Goal: Check status: Check status

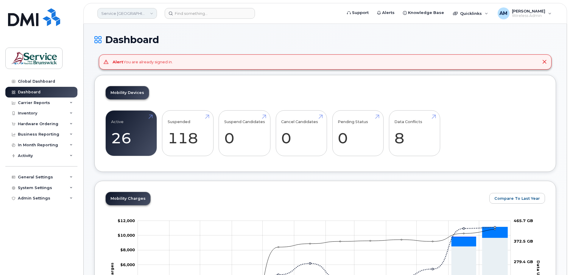
click at [121, 14] on link "Service [GEOGRAPHIC_DATA] (SNB)" at bounding box center [127, 13] width 60 height 11
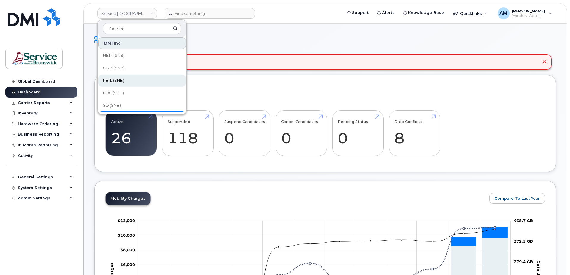
scroll to position [288, 0]
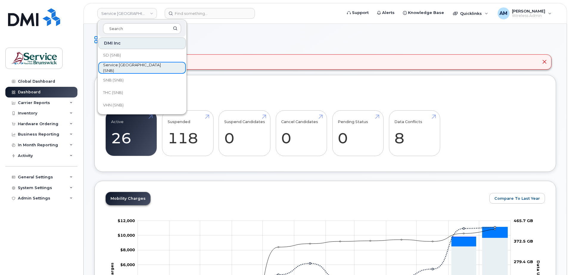
click at [134, 65] on span "Service [GEOGRAPHIC_DATA] (SNB)" at bounding box center [137, 68] width 68 height 12
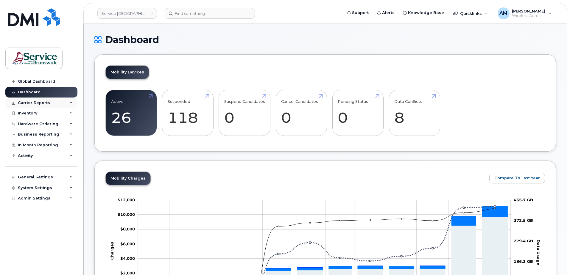
click at [34, 102] on div "Carrier Reports" at bounding box center [34, 103] width 32 height 5
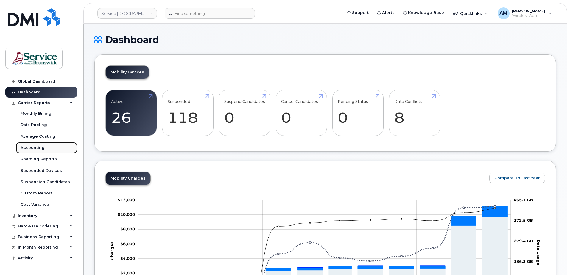
click at [34, 147] on div "Accounting" at bounding box center [33, 147] width 24 height 5
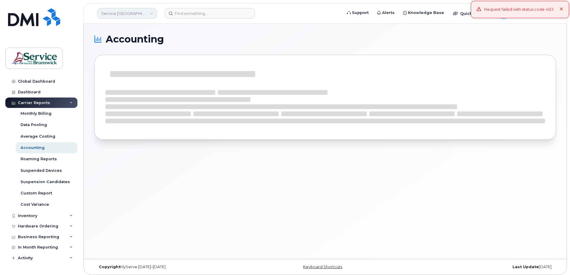
click at [130, 14] on link "Service [GEOGRAPHIC_DATA] (SNB)" at bounding box center [127, 13] width 60 height 11
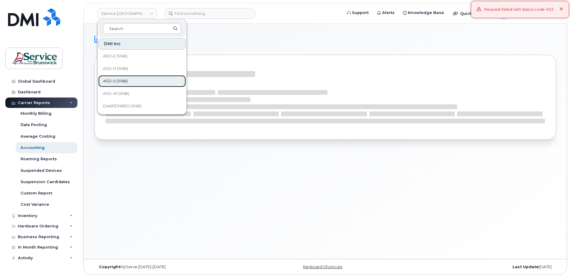
click at [126, 81] on span "ASD-S (SNB)" at bounding box center [115, 81] width 25 height 6
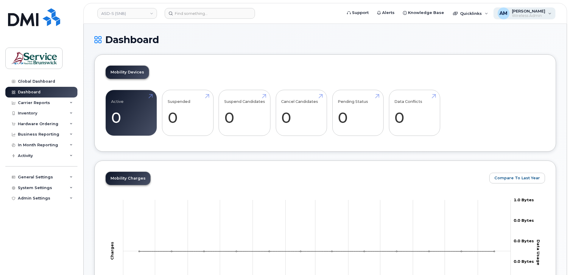
click at [519, 10] on span "[PERSON_NAME]" at bounding box center [528, 11] width 33 height 5
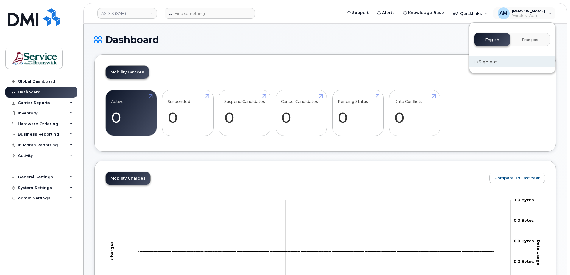
click at [485, 63] on div "Sign out" at bounding box center [512, 62] width 86 height 11
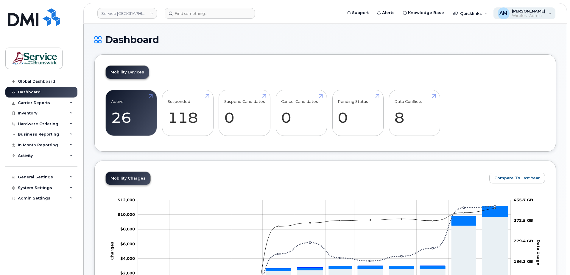
click at [519, 8] on div "AM [PERSON_NAME] Wireless Admin" at bounding box center [524, 13] width 62 height 12
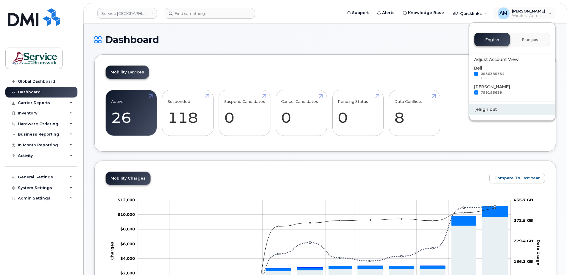
click at [489, 109] on div "Sign out" at bounding box center [512, 109] width 86 height 11
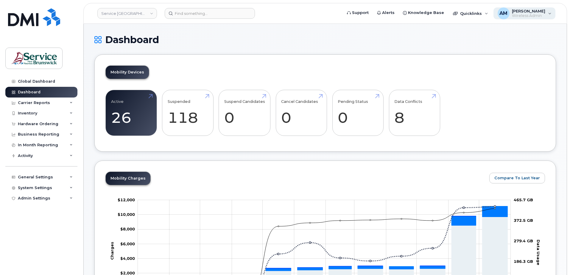
click at [535, 15] on span "Wireless Admin" at bounding box center [528, 15] width 33 height 5
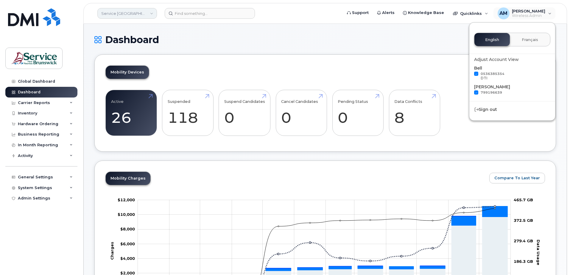
drag, startPoint x: 188, startPoint y: 39, endPoint x: 124, endPoint y: 13, distance: 69.6
click at [187, 39] on h1 "Dashboard" at bounding box center [324, 40] width 461 height 10
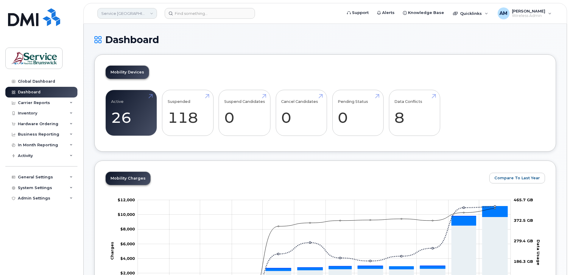
click at [123, 13] on link "Service [GEOGRAPHIC_DATA] (SNB)" at bounding box center [127, 13] width 60 height 11
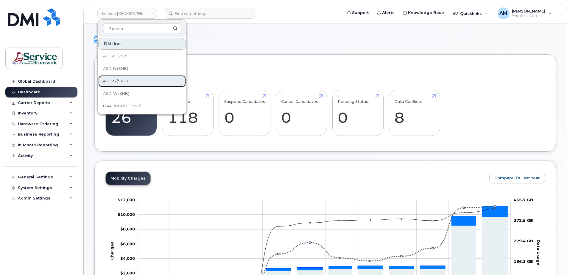
click at [123, 77] on link "ASD-S (SNB)" at bounding box center [142, 81] width 88 height 12
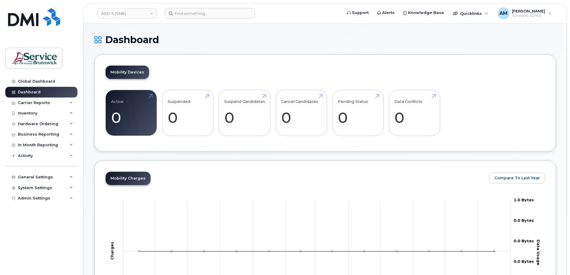
click at [536, 5] on header "ASD-S (SNB) Support Alerts Knowledge Base Quicklinks Suspend / Cancel Device Ch…" at bounding box center [324, 13] width 483 height 21
click at [525, 14] on span "Wireless Admin" at bounding box center [528, 15] width 33 height 5
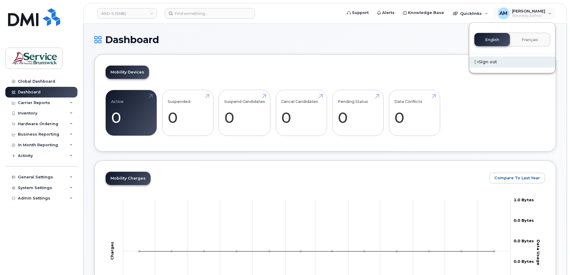
click at [492, 61] on div "Sign out" at bounding box center [512, 62] width 86 height 11
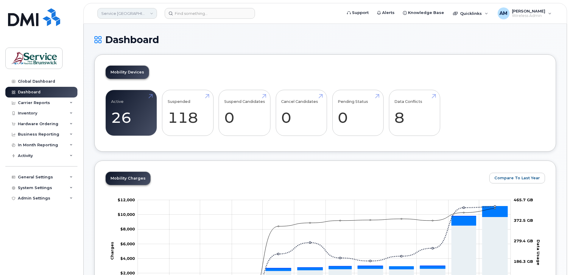
click at [137, 14] on link "Service [GEOGRAPHIC_DATA] (SNB)" at bounding box center [127, 13] width 60 height 11
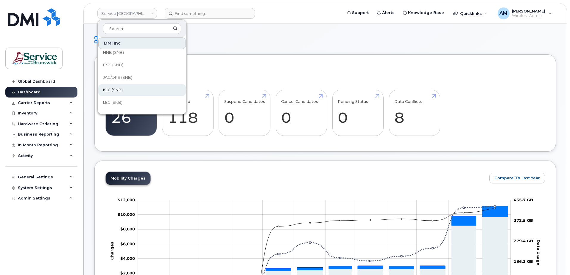
scroll to position [268, 0]
click at [136, 86] on span "Service [GEOGRAPHIC_DATA] (SNB)" at bounding box center [137, 89] width 68 height 12
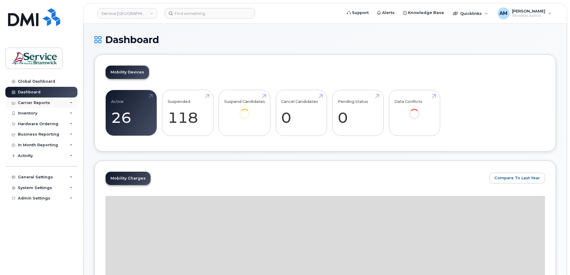
click at [35, 101] on div "Carrier Reports" at bounding box center [34, 103] width 32 height 5
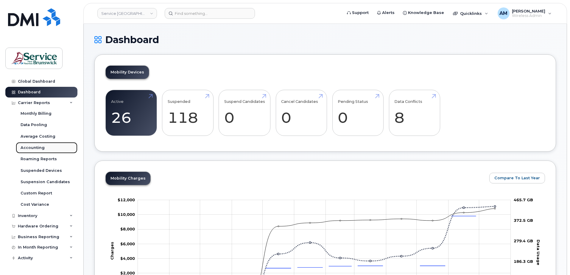
click at [36, 148] on div "Accounting" at bounding box center [33, 147] width 24 height 5
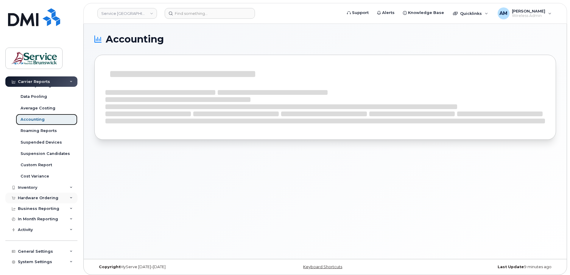
scroll to position [40, 0]
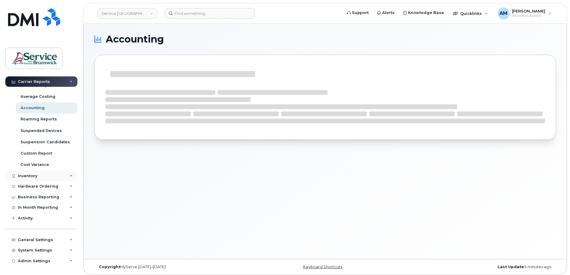
click at [42, 176] on div "Inventory" at bounding box center [41, 176] width 72 height 11
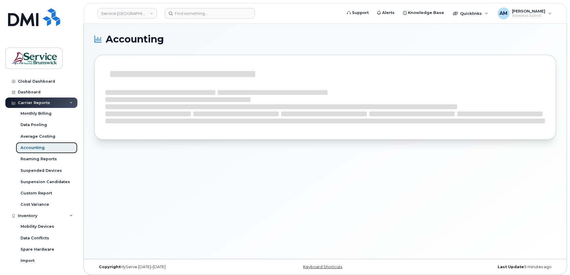
click at [28, 145] on link "Accounting" at bounding box center [47, 147] width 62 height 11
click at [536, 15] on span "Wireless Admin" at bounding box center [528, 15] width 33 height 5
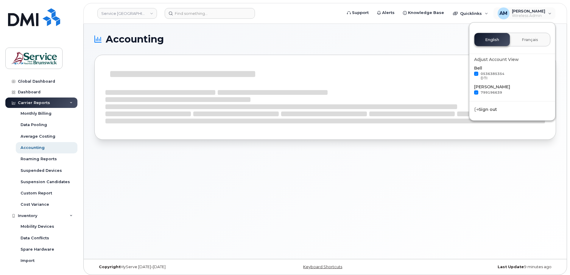
click at [368, 199] on div "Accounting" at bounding box center [325, 141] width 483 height 235
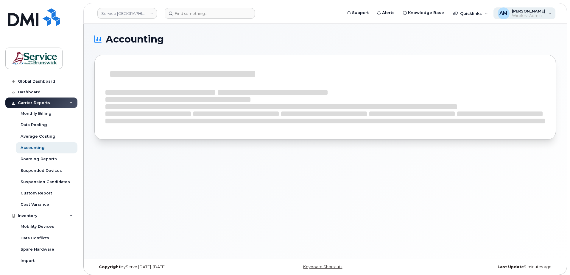
click at [521, 15] on span "Wireless Admin" at bounding box center [528, 15] width 33 height 5
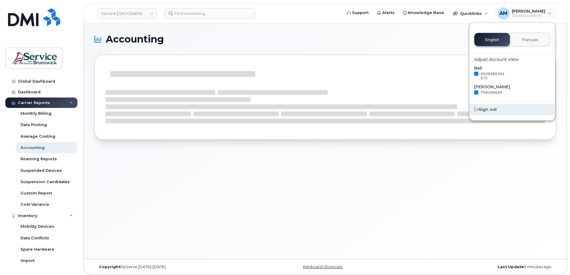
click at [493, 106] on div "Sign out" at bounding box center [512, 109] width 86 height 11
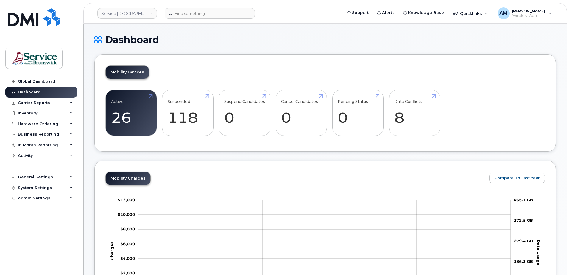
drag, startPoint x: 528, startPoint y: 13, endPoint x: 465, endPoint y: 61, distance: 78.7
click at [526, 13] on span "[PERSON_NAME]" at bounding box center [528, 11] width 33 height 5
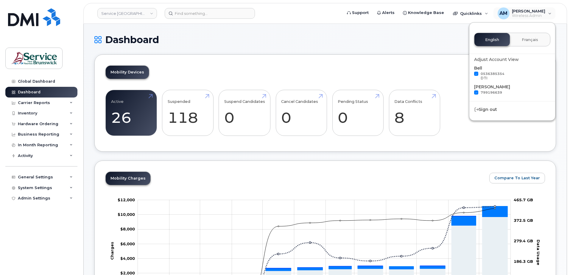
click at [28, 228] on div "Global Dashboard Dashboard Carrier Reports Monthly Billing Data Pooling Average…" at bounding box center [42, 171] width 74 height 190
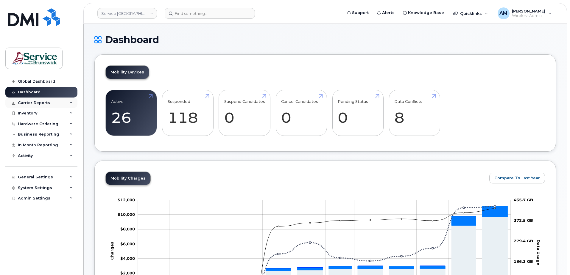
click at [32, 100] on div "Carrier Reports" at bounding box center [41, 103] width 72 height 11
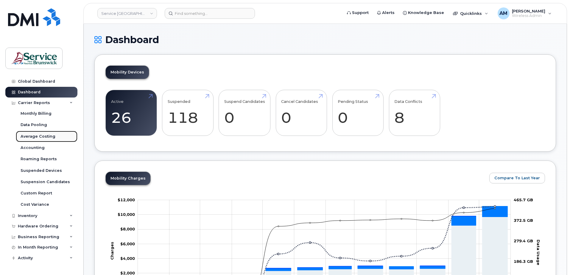
click at [34, 142] on link "Average Costing" at bounding box center [47, 136] width 62 height 11
click at [34, 147] on div "Accounting" at bounding box center [33, 147] width 24 height 5
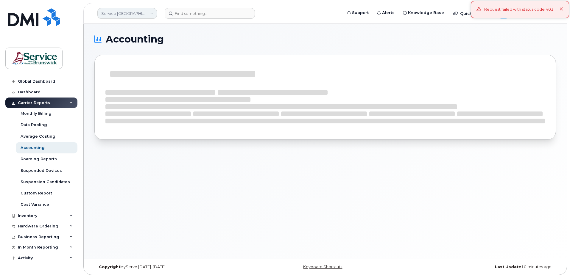
click at [134, 10] on link "Service [GEOGRAPHIC_DATA] (SNB)" at bounding box center [127, 13] width 60 height 11
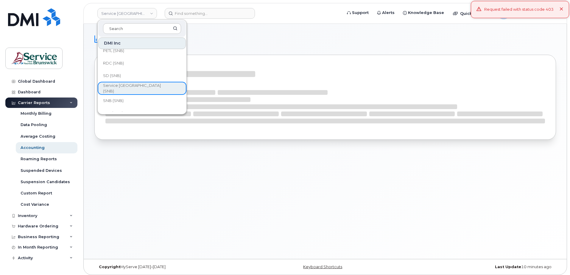
scroll to position [288, 0]
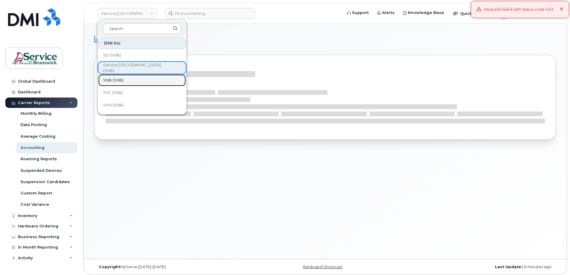
click at [134, 81] on link "SNB (SNB)" at bounding box center [142, 80] width 88 height 12
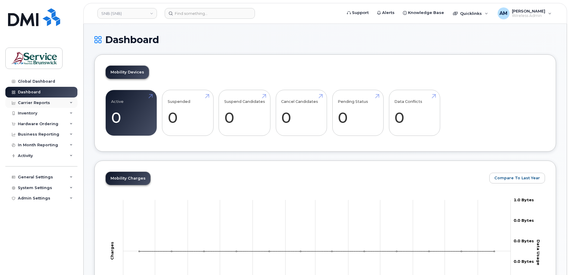
click at [22, 98] on div "Carrier Reports" at bounding box center [41, 103] width 72 height 11
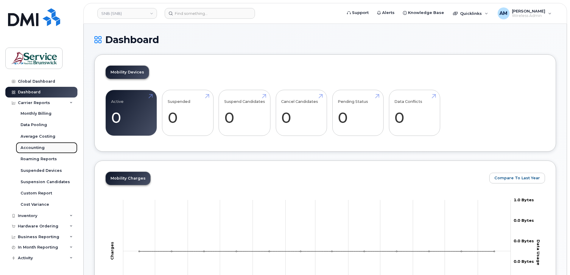
click at [31, 148] on div "Accounting" at bounding box center [33, 147] width 24 height 5
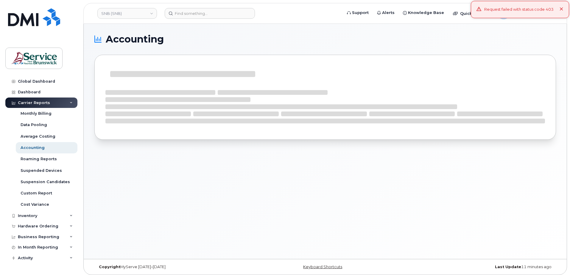
drag, startPoint x: 559, startPoint y: 10, endPoint x: 555, endPoint y: 21, distance: 11.7
click at [559, 10] on div "Request failed with status code 403" at bounding box center [520, 9] width 98 height 17
click at [533, 13] on span "[PERSON_NAME]" at bounding box center [528, 11] width 33 height 5
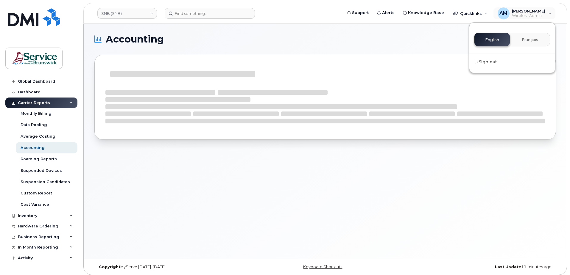
drag, startPoint x: 429, startPoint y: 34, endPoint x: 356, endPoint y: 33, distance: 72.9
click at [427, 34] on div "Accounting" at bounding box center [325, 141] width 483 height 235
click at [191, 226] on div "Accounting" at bounding box center [325, 141] width 483 height 235
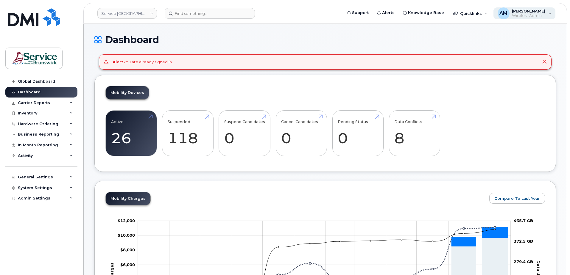
click at [518, 10] on span "[PERSON_NAME]" at bounding box center [528, 11] width 33 height 5
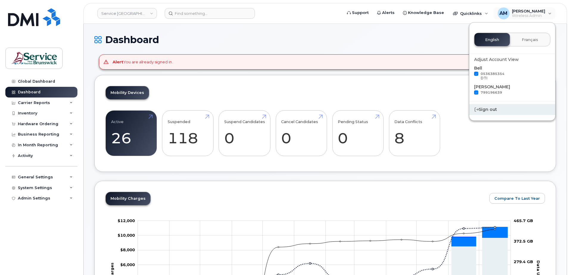
click at [479, 110] on div "Sign out" at bounding box center [512, 109] width 86 height 11
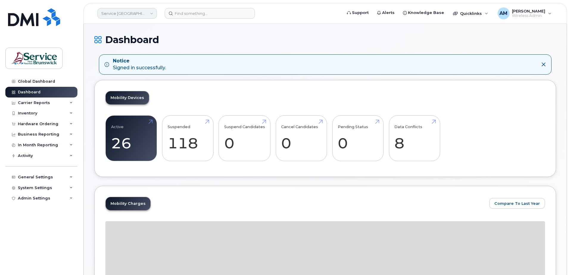
click at [141, 10] on link "Service [GEOGRAPHIC_DATA] (SNB)" at bounding box center [127, 13] width 60 height 11
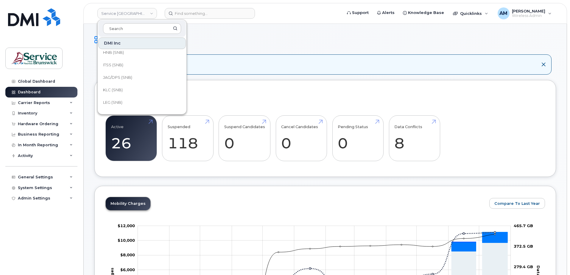
scroll to position [288, 0]
click at [140, 70] on span "Service [GEOGRAPHIC_DATA] (SNB)" at bounding box center [137, 68] width 68 height 12
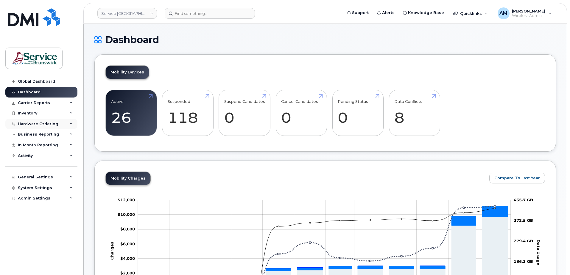
click at [46, 124] on div "Hardware Ordering" at bounding box center [38, 124] width 40 height 5
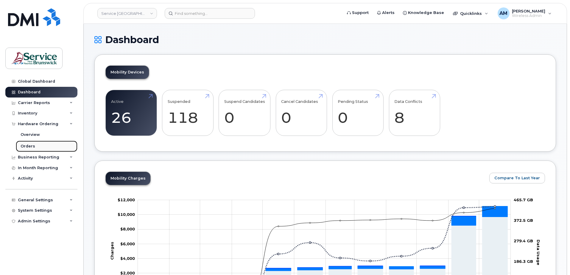
click at [29, 147] on div "Orders" at bounding box center [28, 146] width 15 height 5
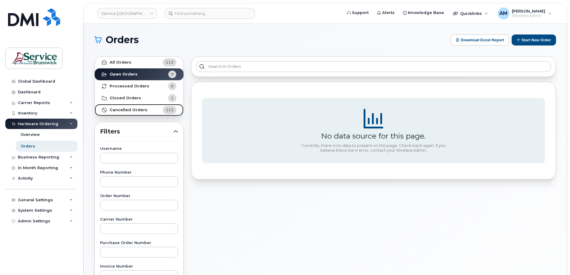
click at [145, 108] on link "Cancelled Orders 112" at bounding box center [139, 110] width 89 height 12
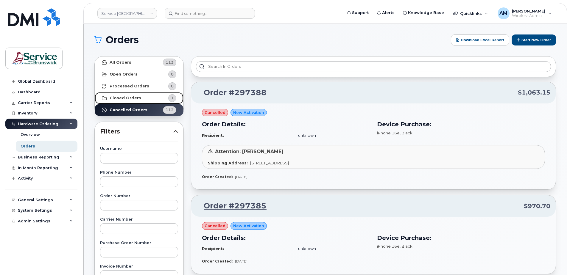
click at [145, 97] on link "Closed Orders 1" at bounding box center [139, 98] width 89 height 12
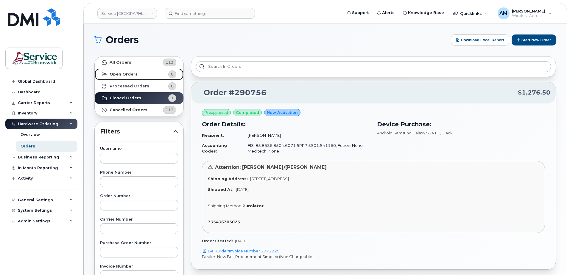
click at [135, 75] on strong "Open Orders" at bounding box center [124, 74] width 28 height 5
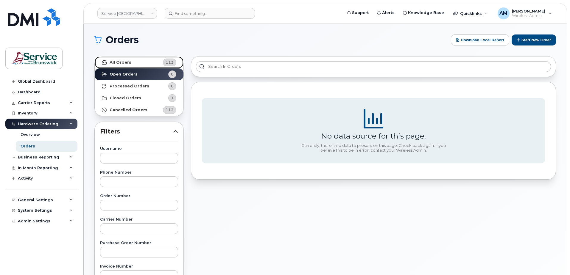
click at [139, 65] on link "All Orders 113" at bounding box center [139, 63] width 89 height 12
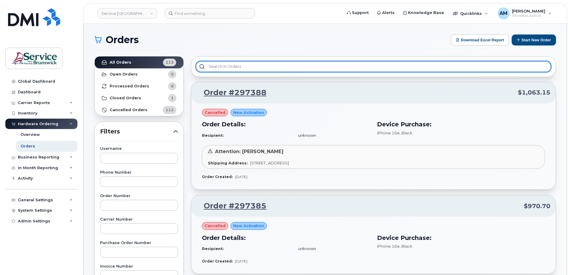
click at [273, 67] on input "text" at bounding box center [373, 66] width 355 height 11
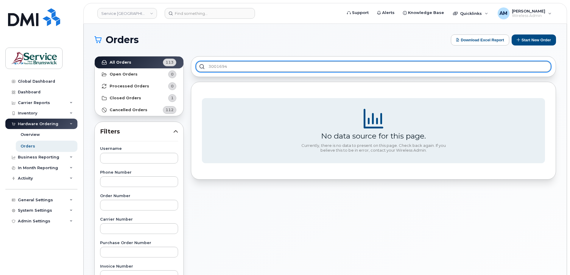
type input "3001694"
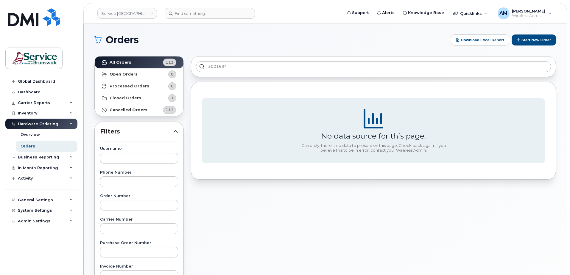
click at [299, 244] on div "3001694 No data source for this page. Currently, there is no data to present on…" at bounding box center [373, 262] width 372 height 418
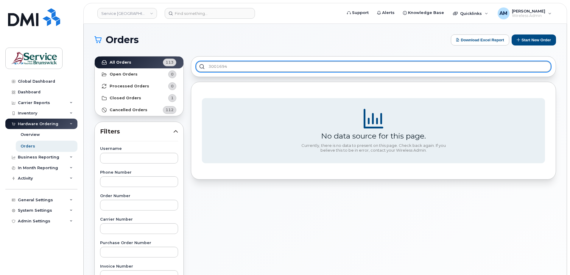
click at [402, 63] on input "3001694" at bounding box center [373, 66] width 355 height 11
click at [415, 65] on input "3001694" at bounding box center [373, 66] width 355 height 11
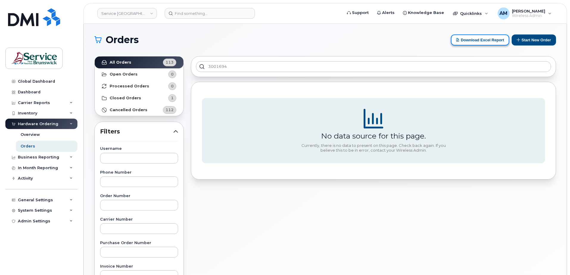
click at [478, 40] on button "Download Excel Report" at bounding box center [480, 40] width 58 height 11
